Goal: Task Accomplishment & Management: Complete application form

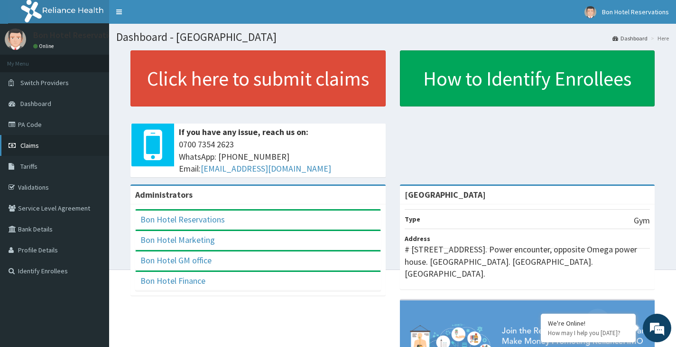
click at [35, 146] on span "Claims" at bounding box center [29, 145] width 19 height 9
click at [31, 143] on span "Claims" at bounding box center [29, 145] width 19 height 9
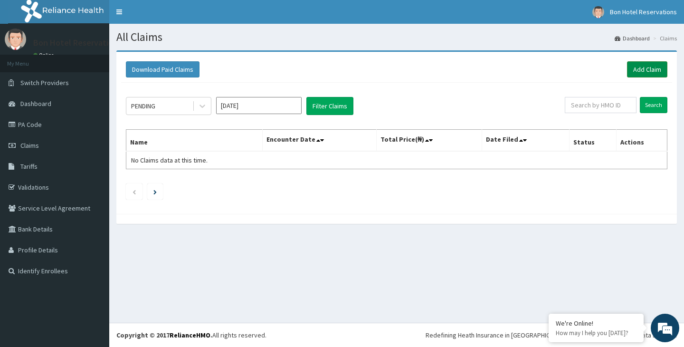
click at [649, 70] on link "Add Claim" at bounding box center [647, 69] width 40 height 16
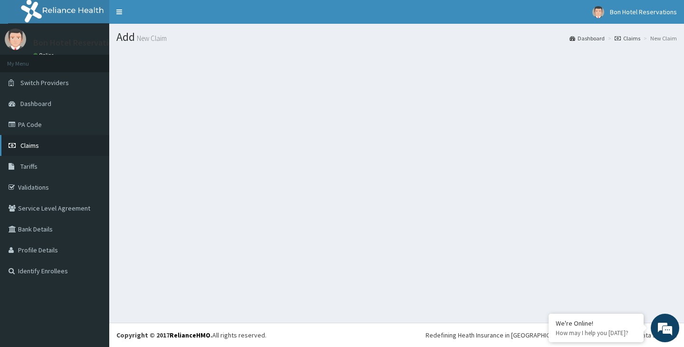
click at [45, 149] on link "Claims" at bounding box center [54, 145] width 109 height 21
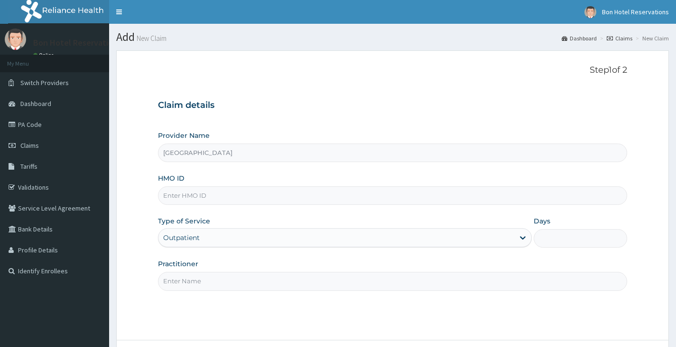
type input "[GEOGRAPHIC_DATA]"
type input "1"
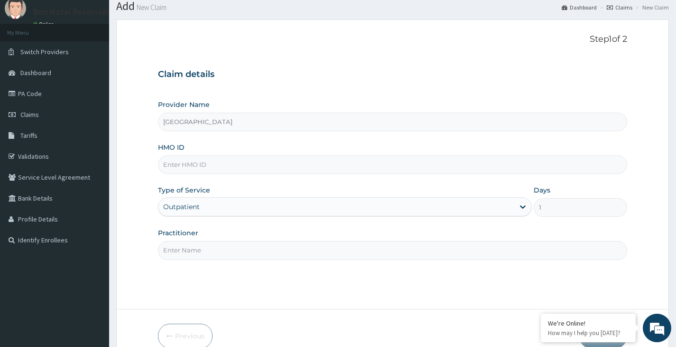
click at [204, 165] on input "HMO ID" at bounding box center [392, 164] width 469 height 19
type input "KSN/10019/A"
click at [201, 253] on input "Practitioner" at bounding box center [392, 250] width 469 height 19
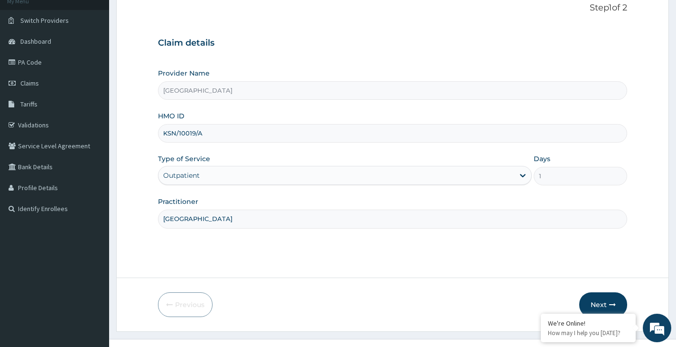
scroll to position [78, 0]
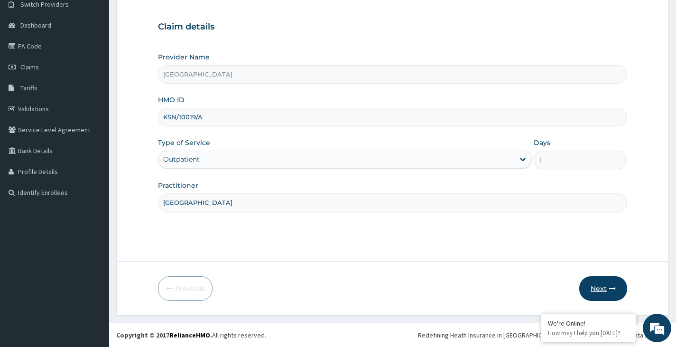
type input "[GEOGRAPHIC_DATA]"
click at [603, 291] on button "Next" at bounding box center [604, 288] width 48 height 25
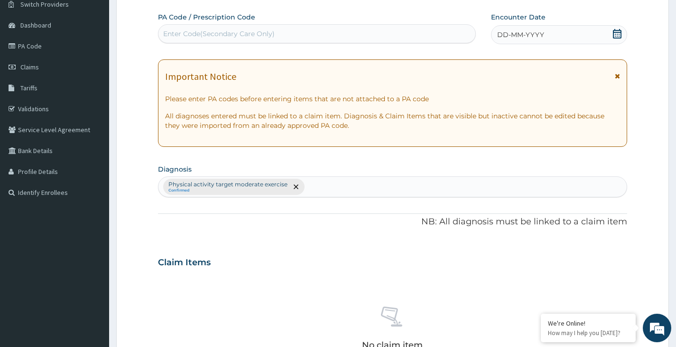
click at [441, 31] on div "Enter Code(Secondary Care Only)" at bounding box center [317, 33] width 317 height 15
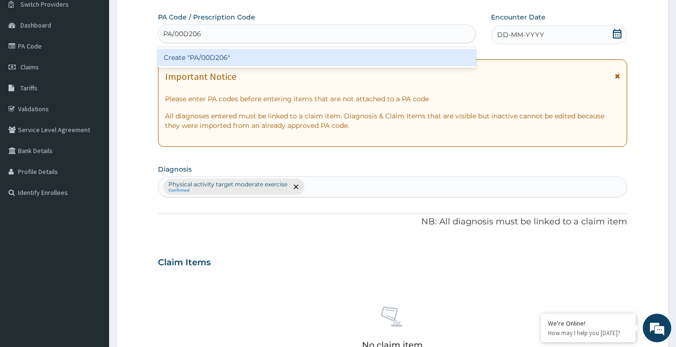
type input "PA/00D206"
click at [619, 35] on div "PA Code / Prescription Code option Create "PA/00D206" focused, 1 of 1. 1 result…" at bounding box center [392, 259] width 469 height 494
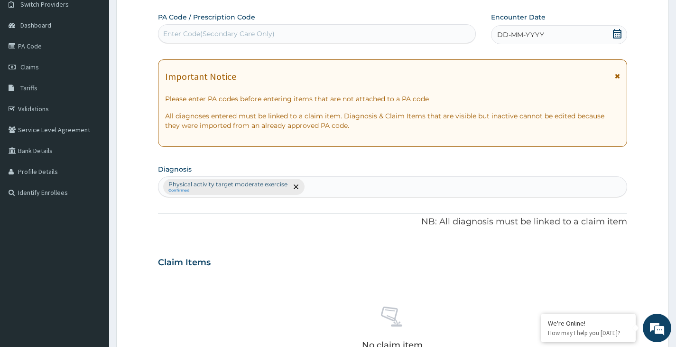
click at [617, 35] on icon at bounding box center [617, 33] width 9 height 9
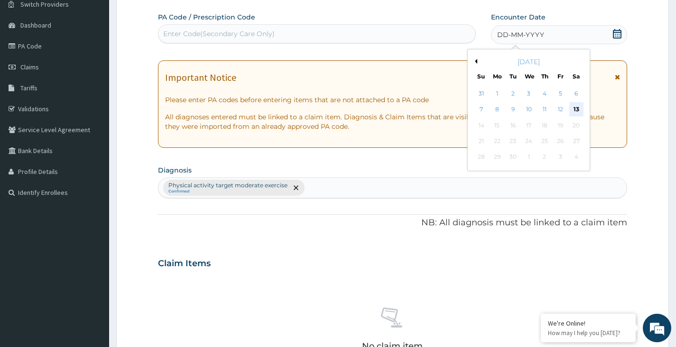
click at [578, 109] on div "13" at bounding box center [576, 110] width 14 height 14
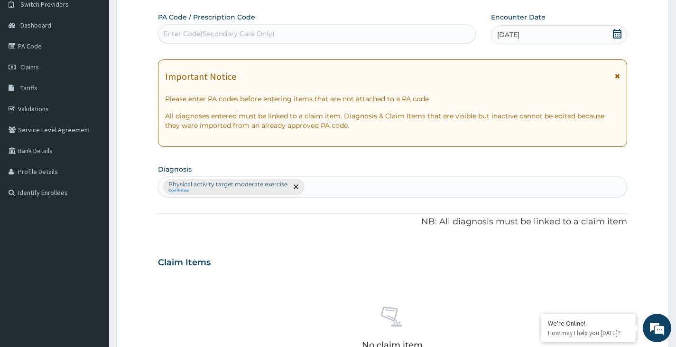
click at [303, 34] on div "Enter Code(Secondary Care Only)" at bounding box center [317, 33] width 317 height 15
type input "PA/00D206"
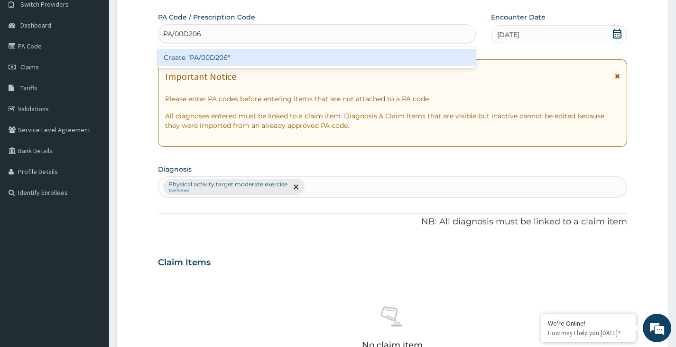
click at [375, 53] on div "Create "PA/00D206"" at bounding box center [317, 57] width 318 height 17
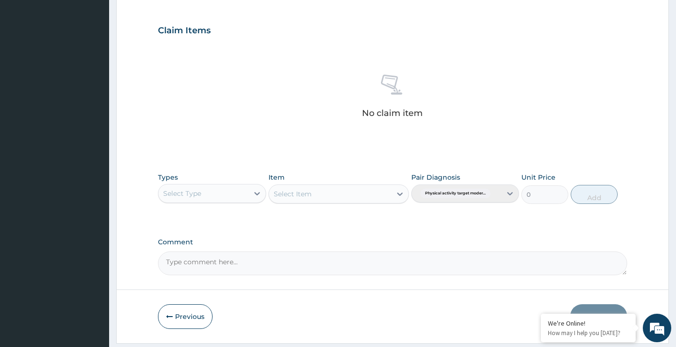
scroll to position [338, 0]
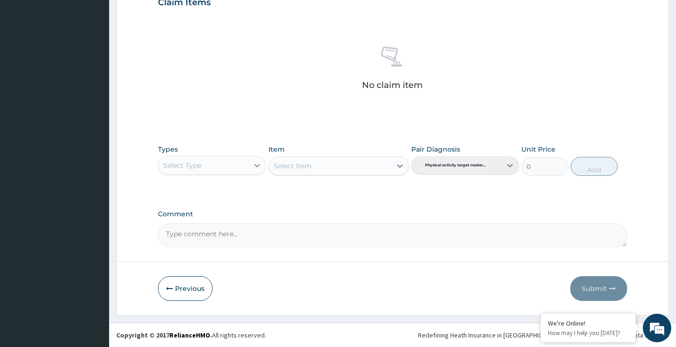
click at [251, 163] on div at bounding box center [257, 165] width 17 height 17
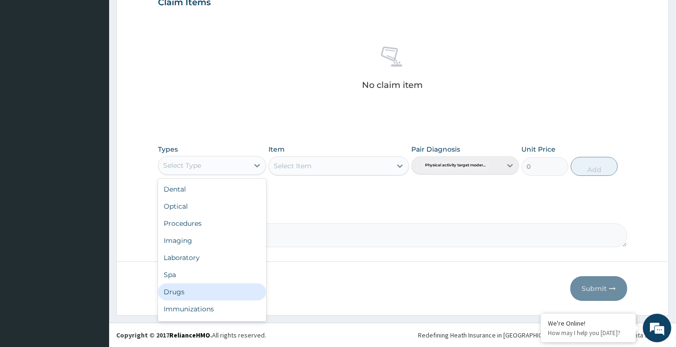
scroll to position [32, 0]
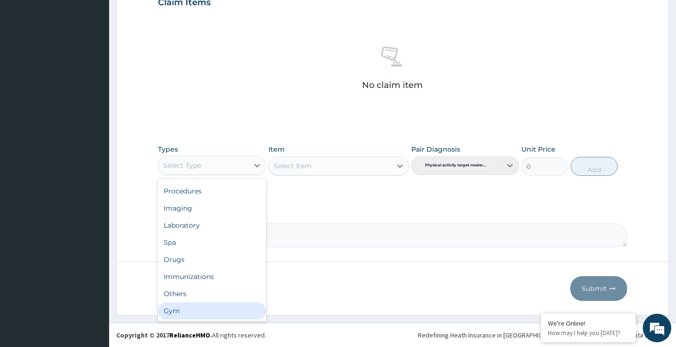
click at [216, 309] on div "Gym" at bounding box center [212, 310] width 108 height 17
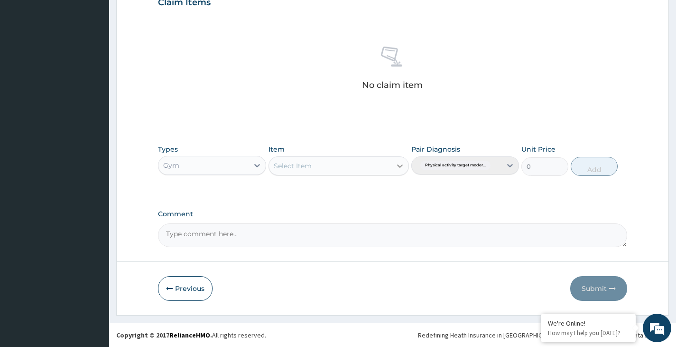
click at [394, 166] on div at bounding box center [400, 165] width 17 height 17
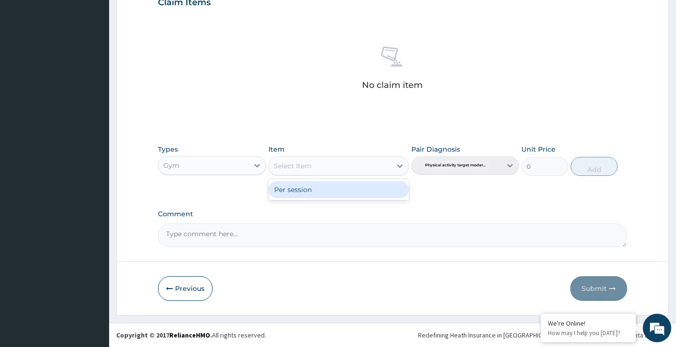
click at [370, 191] on div "Per session" at bounding box center [339, 189] width 141 height 17
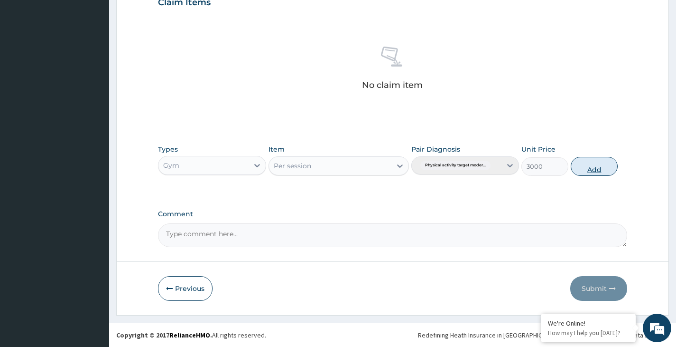
click at [598, 166] on button "Add" at bounding box center [594, 166] width 47 height 19
type input "0"
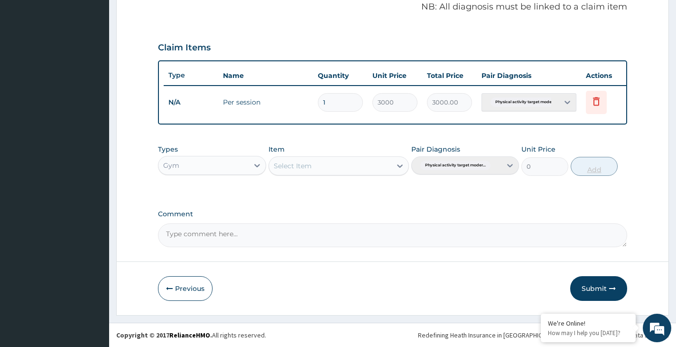
scroll to position [300, 0]
click at [604, 290] on button "Submit" at bounding box center [599, 288] width 57 height 25
